Goal: Transaction & Acquisition: Book appointment/travel/reservation

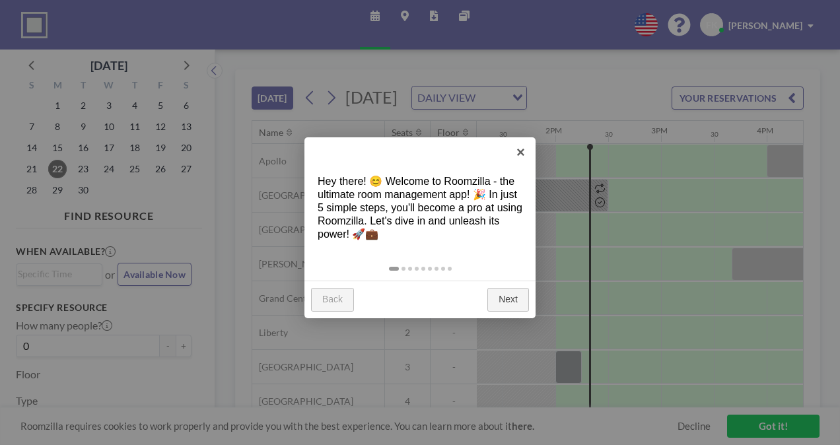
scroll to position [0, 1426]
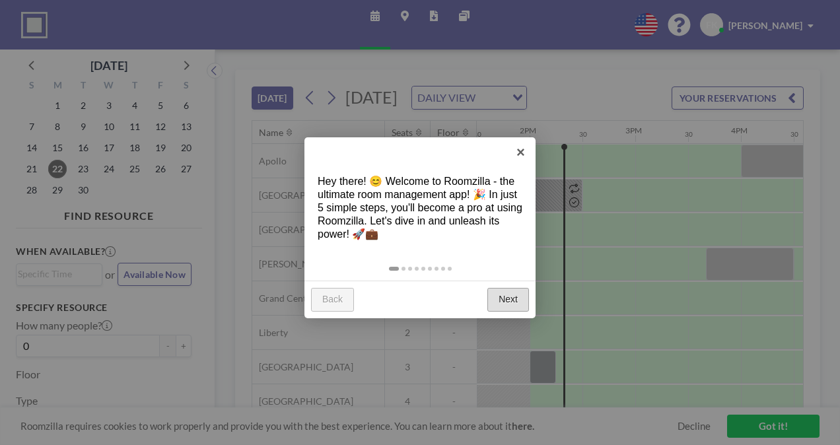
click at [511, 296] on link "Next" at bounding box center [508, 300] width 42 height 24
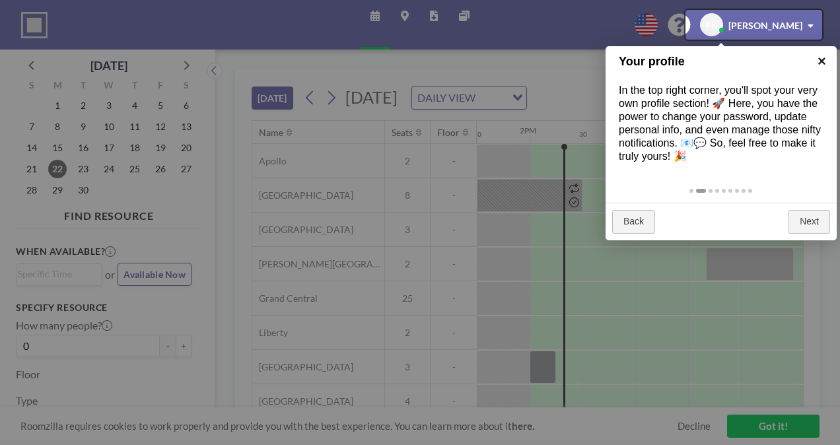
click at [820, 61] on link "×" at bounding box center [822, 61] width 30 height 30
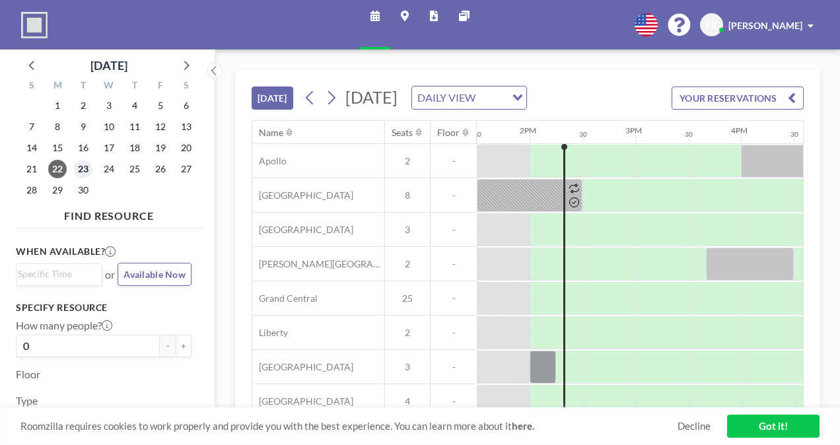
click at [88, 169] on span "23" at bounding box center [83, 169] width 18 height 18
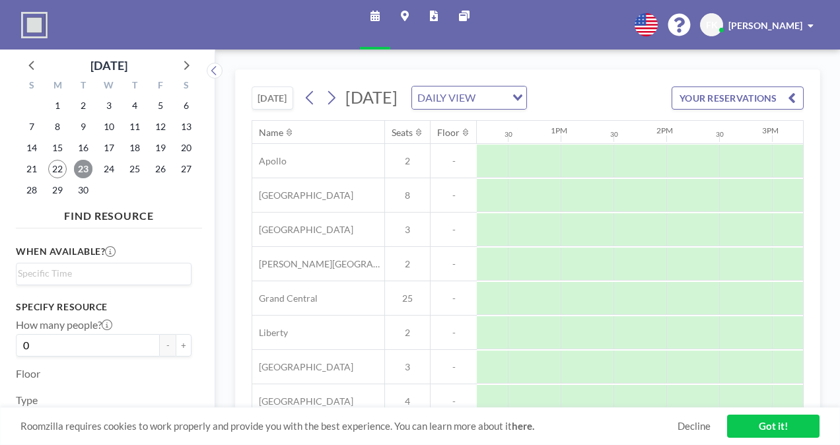
scroll to position [0, 1292]
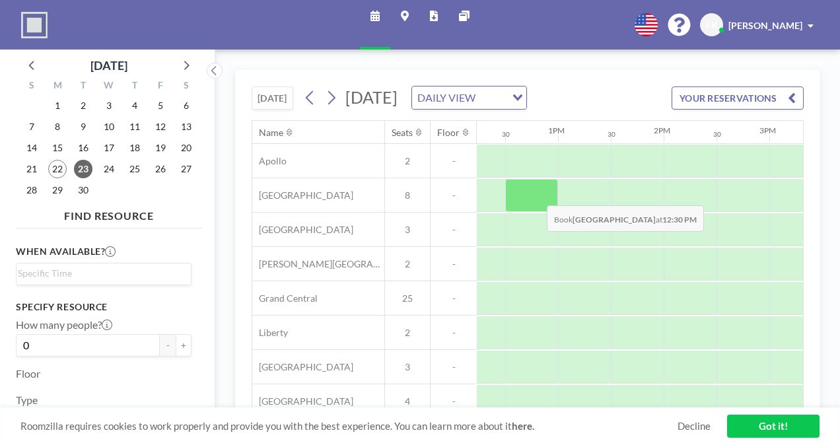
click at [536, 212] on div at bounding box center [531, 195] width 53 height 33
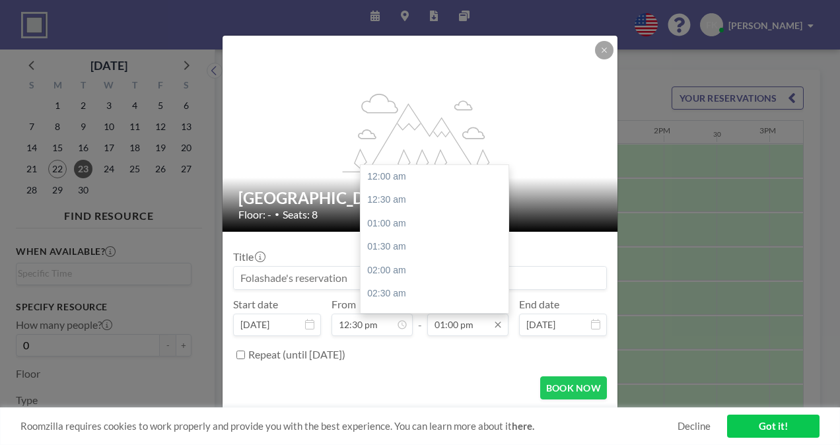
scroll to position [611, 0]
click at [405, 246] on div "02:30 pm" at bounding box center [438, 248] width 155 height 24
type input "02:30 pm"
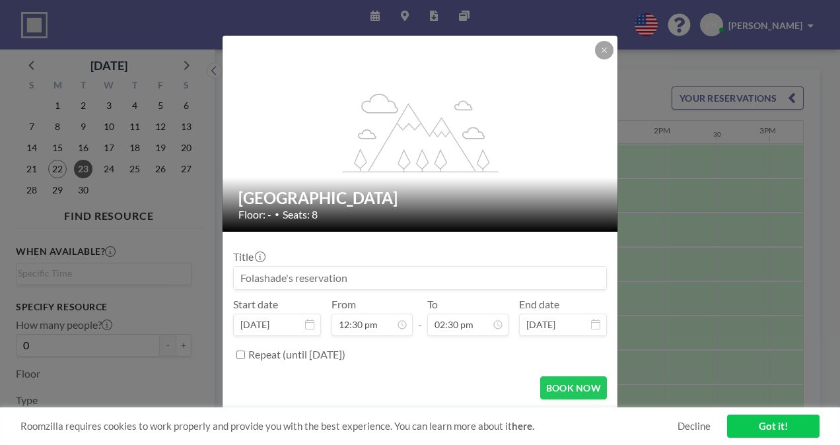
click at [358, 279] on input at bounding box center [420, 278] width 372 height 22
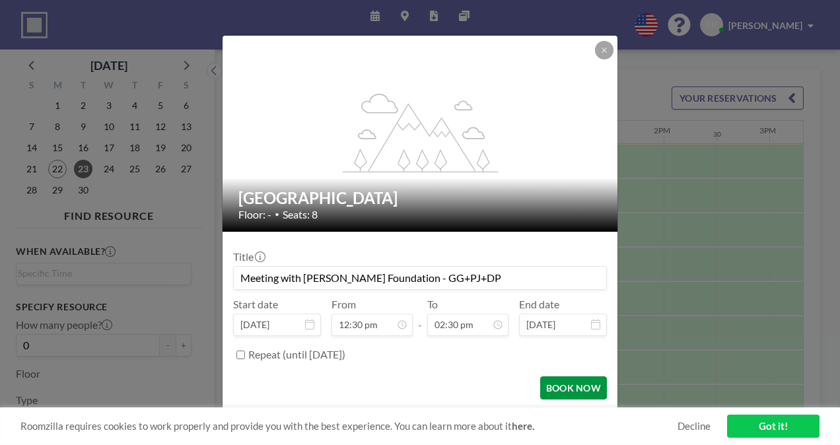
type input "Meeting with [PERSON_NAME] Foundation - GG+PJ+DP"
click at [569, 386] on button "BOOK NOW" at bounding box center [573, 387] width 67 height 23
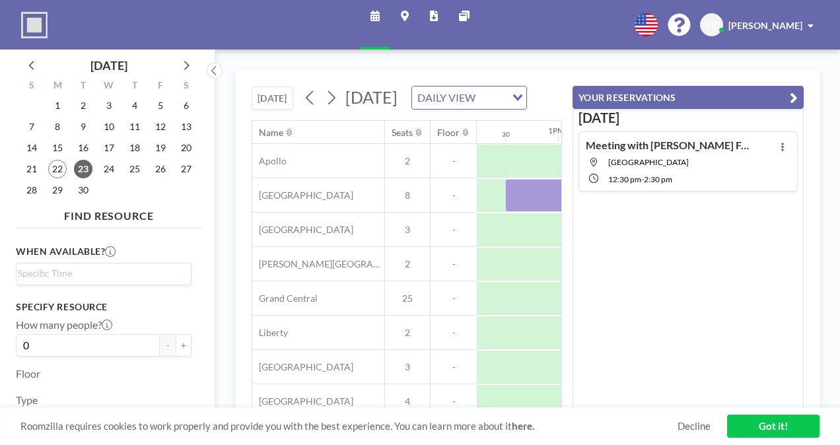
click at [798, 99] on icon "button" at bounding box center [794, 98] width 8 height 16
